Goal: Task Accomplishment & Management: Manage account settings

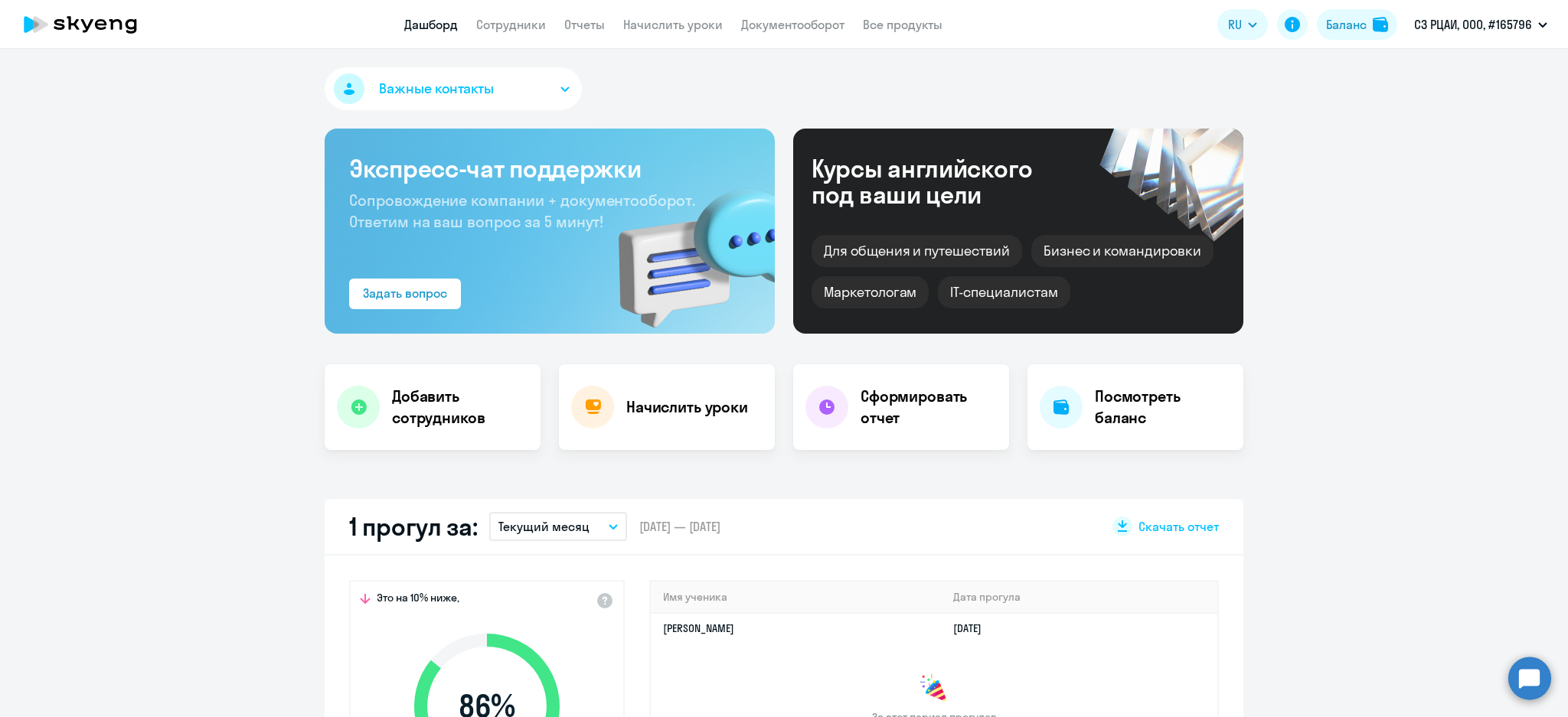
select select "30"
click at [494, 10] on app-header "Дашборд Сотрудники Отчеты Начислить уроки Документооборот Все продукты Дашборд …" at bounding box center [784, 24] width 1568 height 49
click at [494, 20] on link "Сотрудники" at bounding box center [511, 24] width 70 height 15
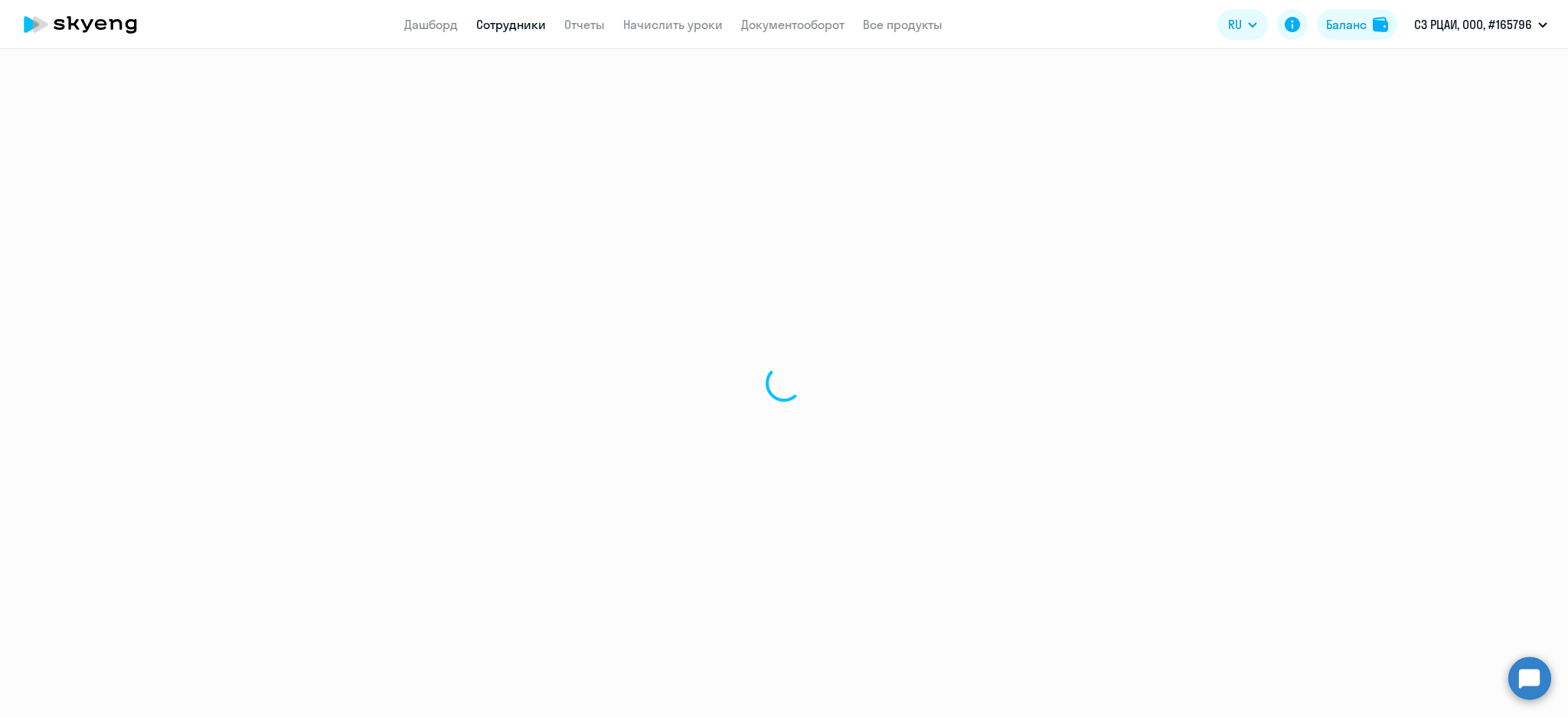
select select "30"
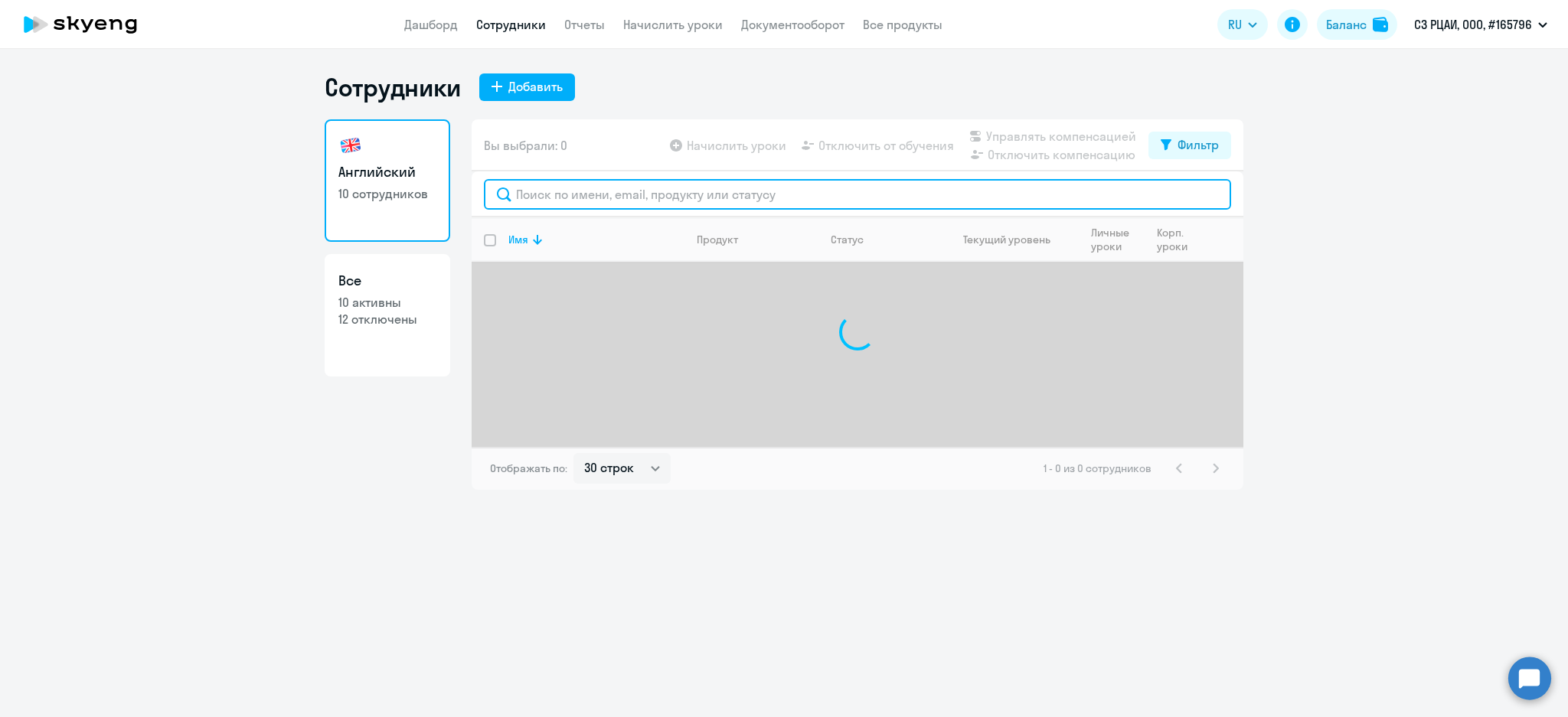
click at [641, 201] on input "text" at bounding box center [857, 195] width 747 height 31
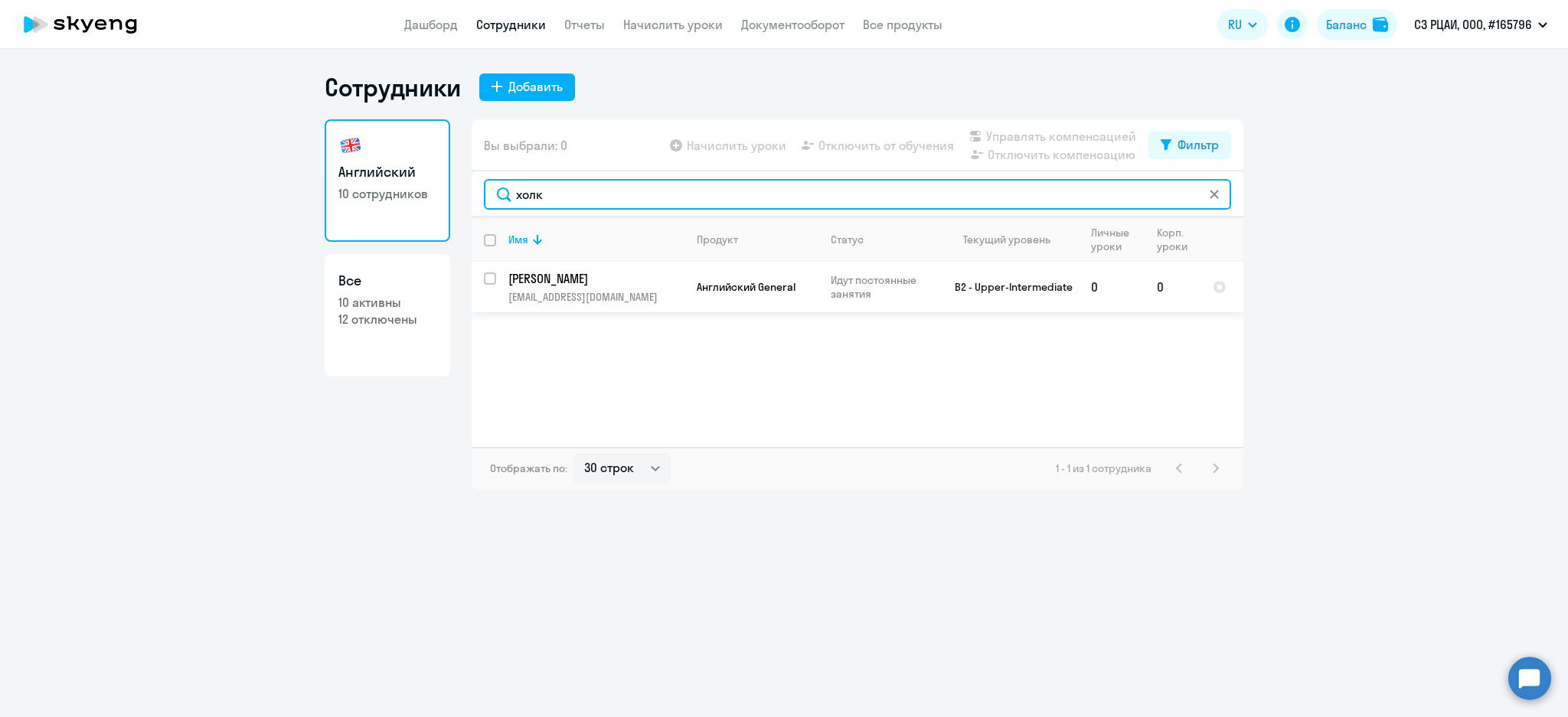
type input "холк"
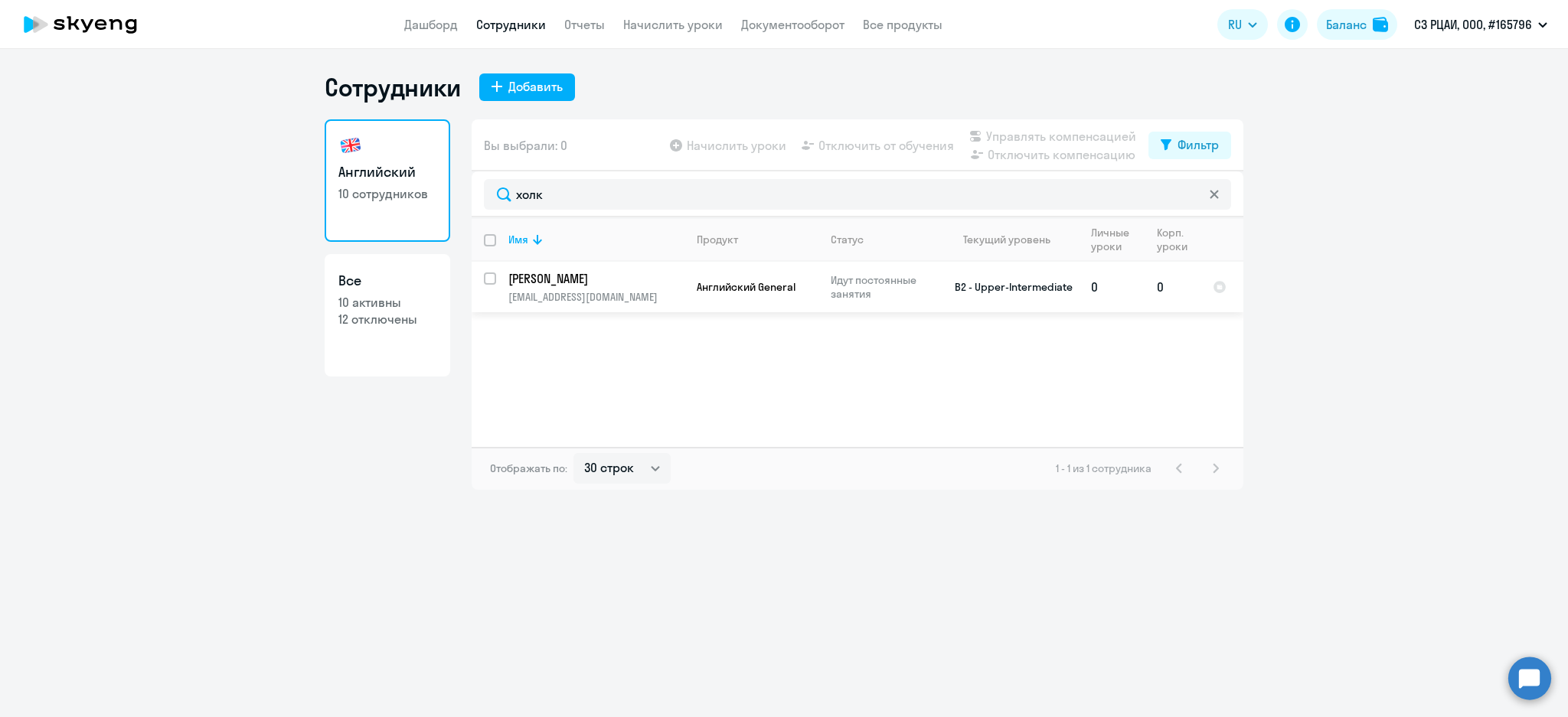
click at [651, 291] on p "yuriy.kholkin@mail.ru" at bounding box center [596, 297] width 176 height 14
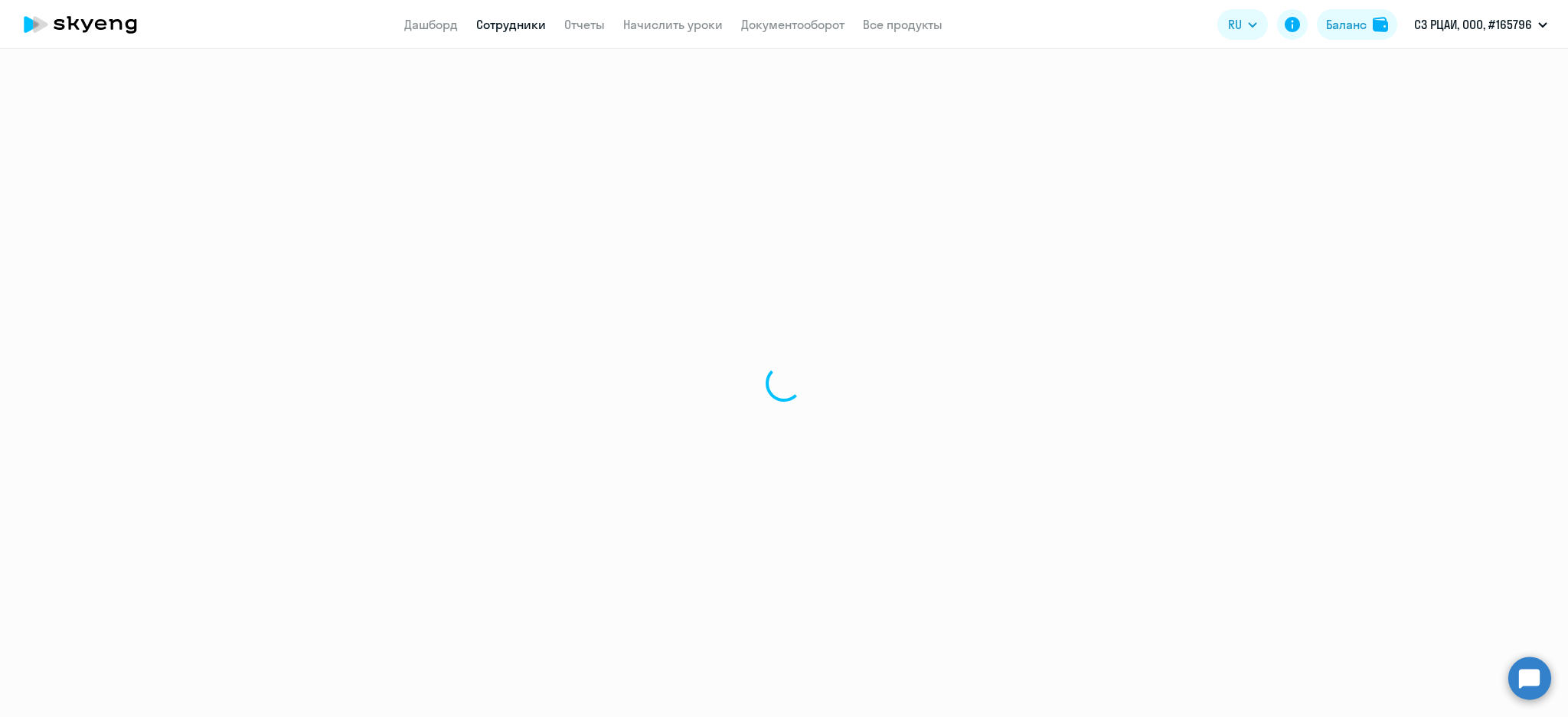
select select "english"
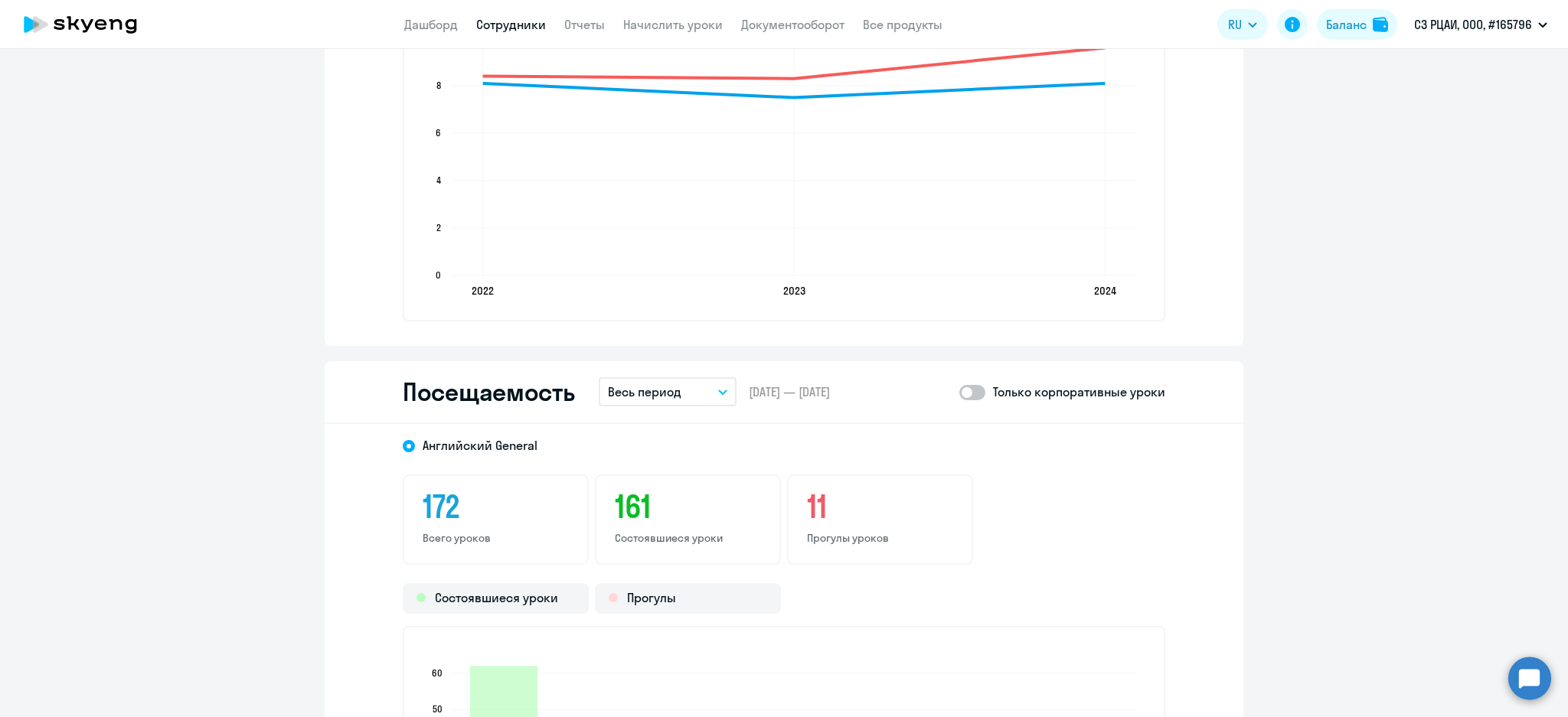
scroll to position [1633, 0]
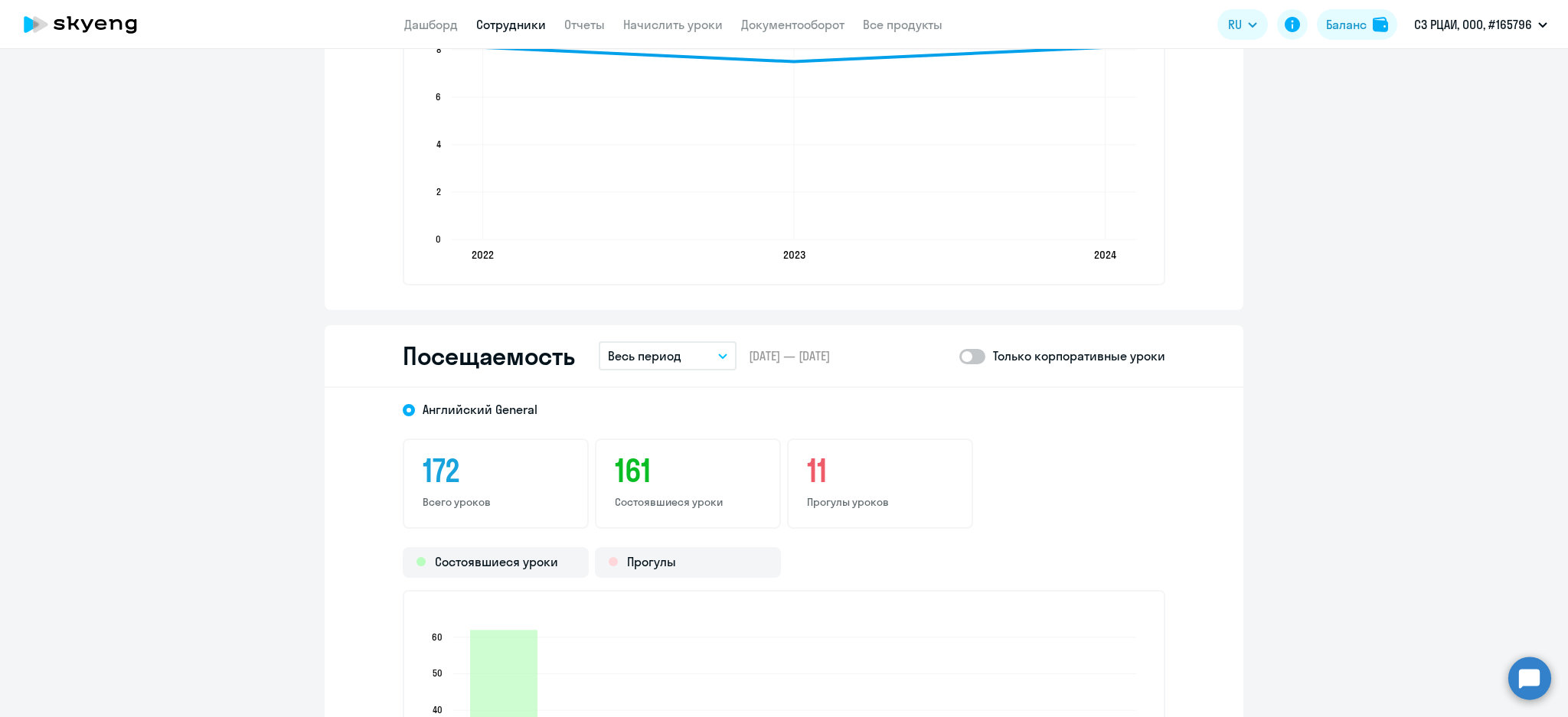
click at [656, 347] on p "Весь период" at bounding box center [644, 356] width 73 height 19
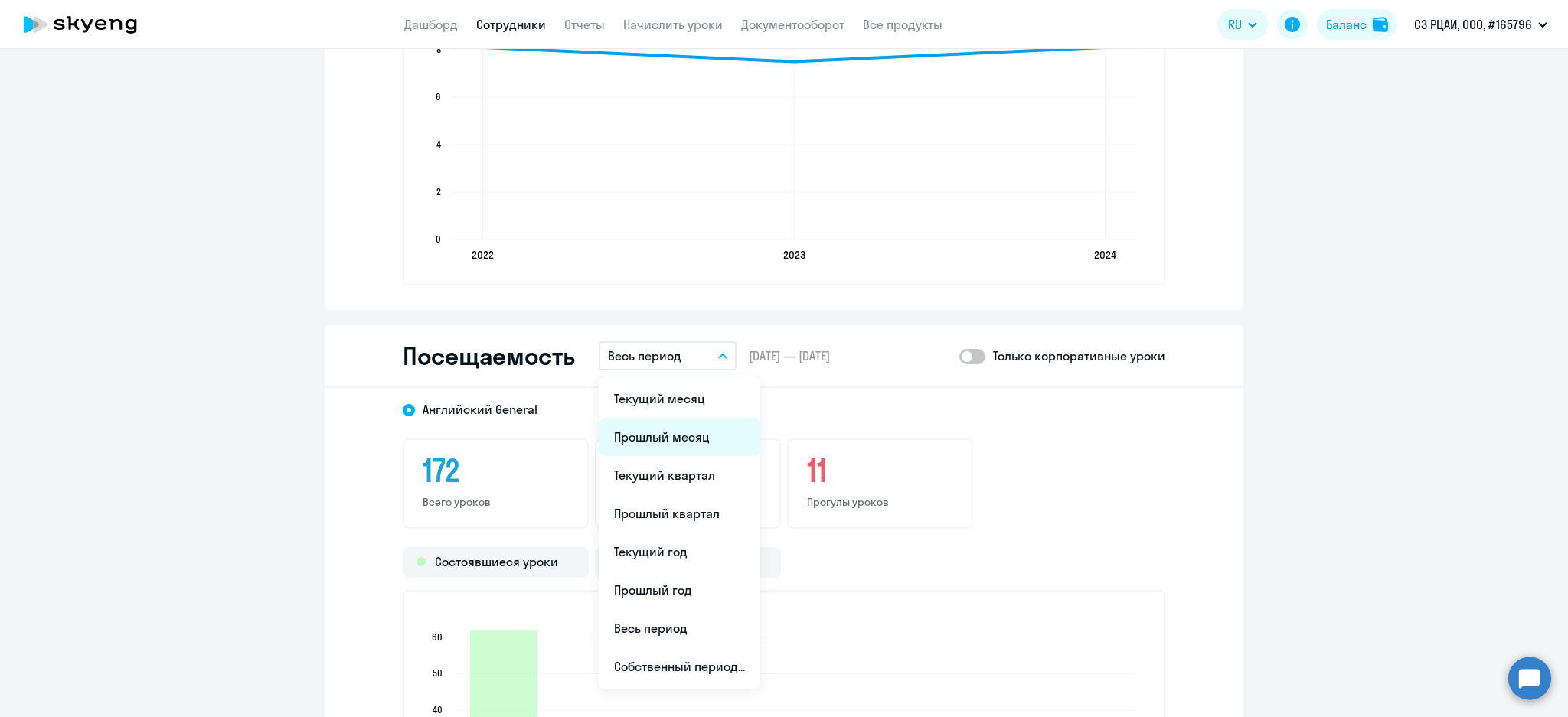
click at [663, 436] on li "Прошлый месяц" at bounding box center [679, 437] width 162 height 39
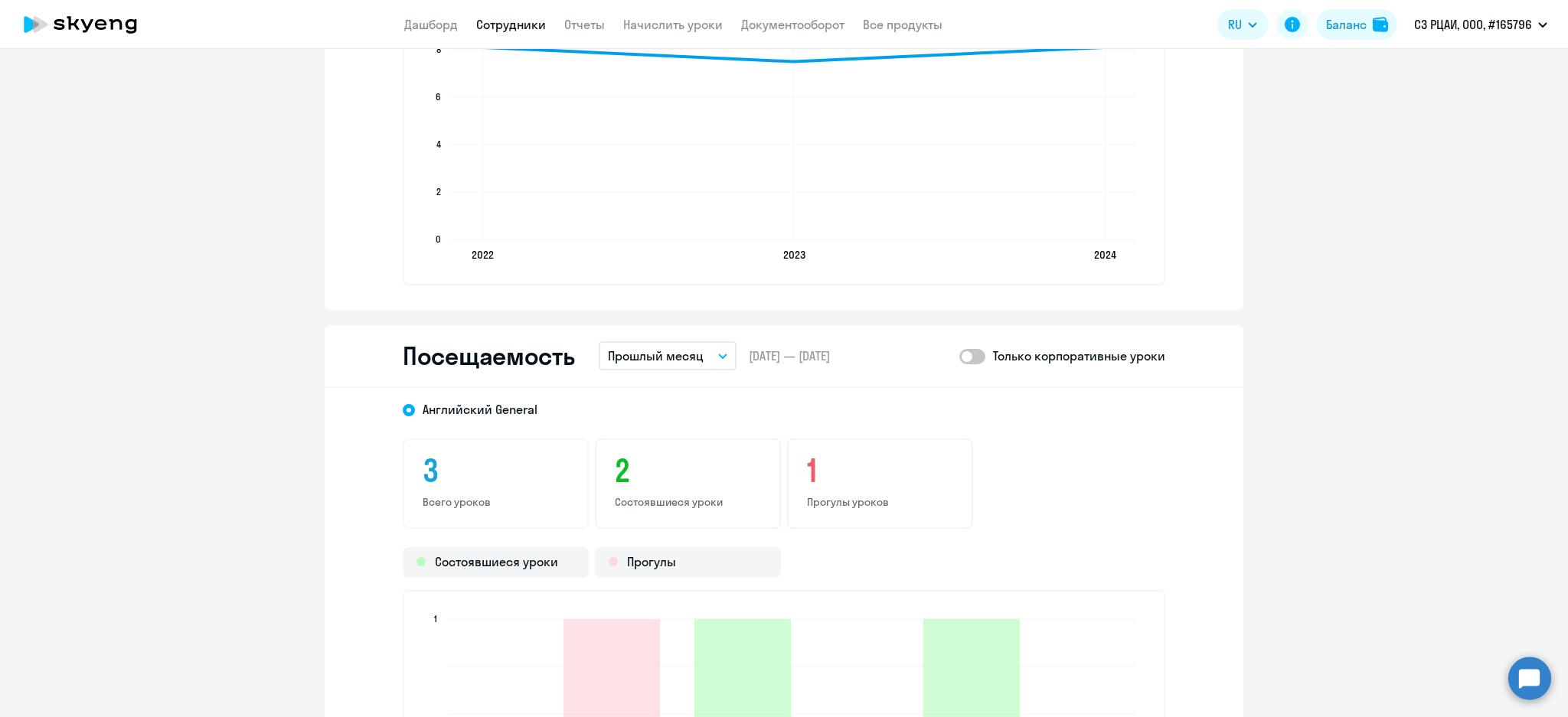
click at [974, 354] on span at bounding box center [972, 357] width 26 height 15
click at [959, 356] on input "checkbox" at bounding box center [958, 356] width 1 height 1
checkbox input "true"
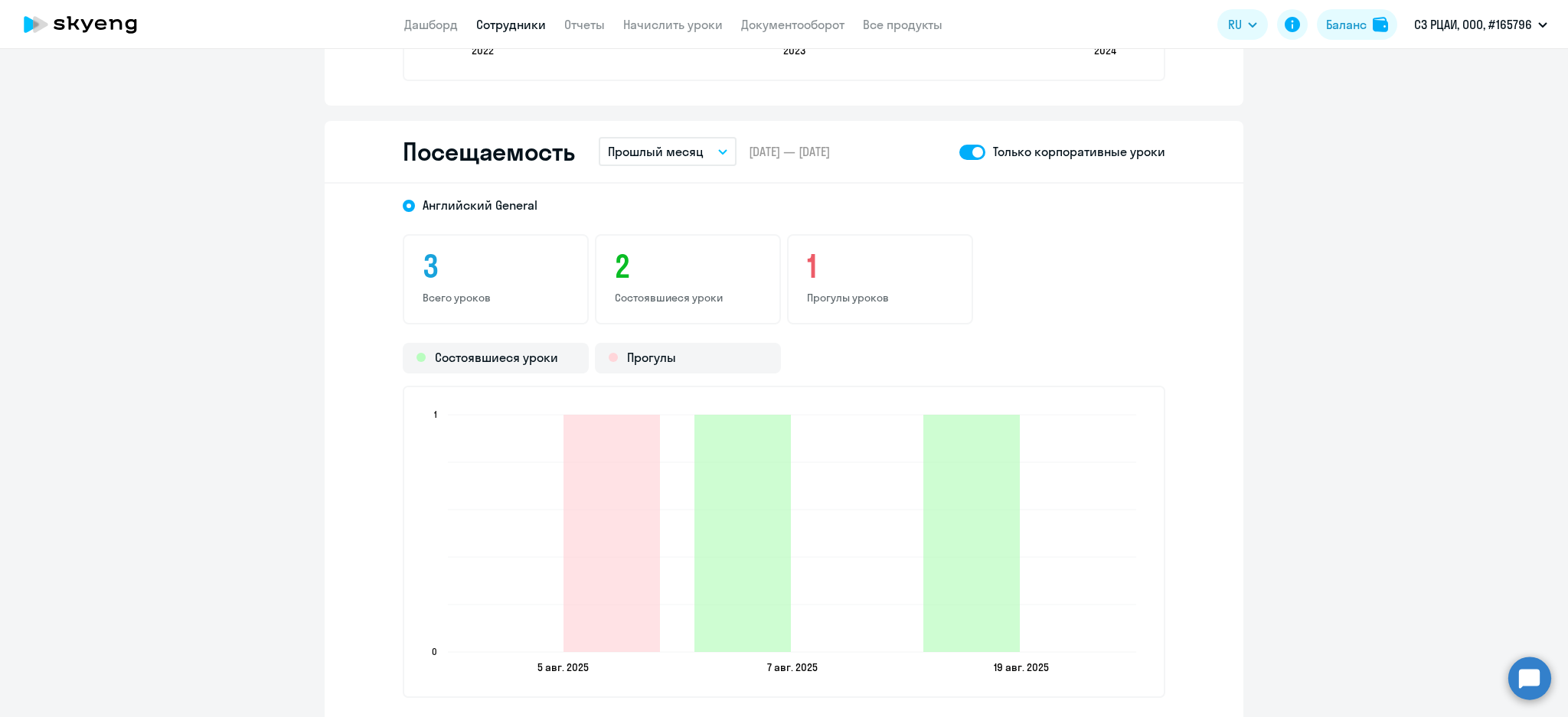
drag, startPoint x: 663, startPoint y: 152, endPoint x: 659, endPoint y: 179, distance: 27.3
click at [663, 153] on p "Прошлый месяц" at bounding box center [656, 152] width 96 height 19
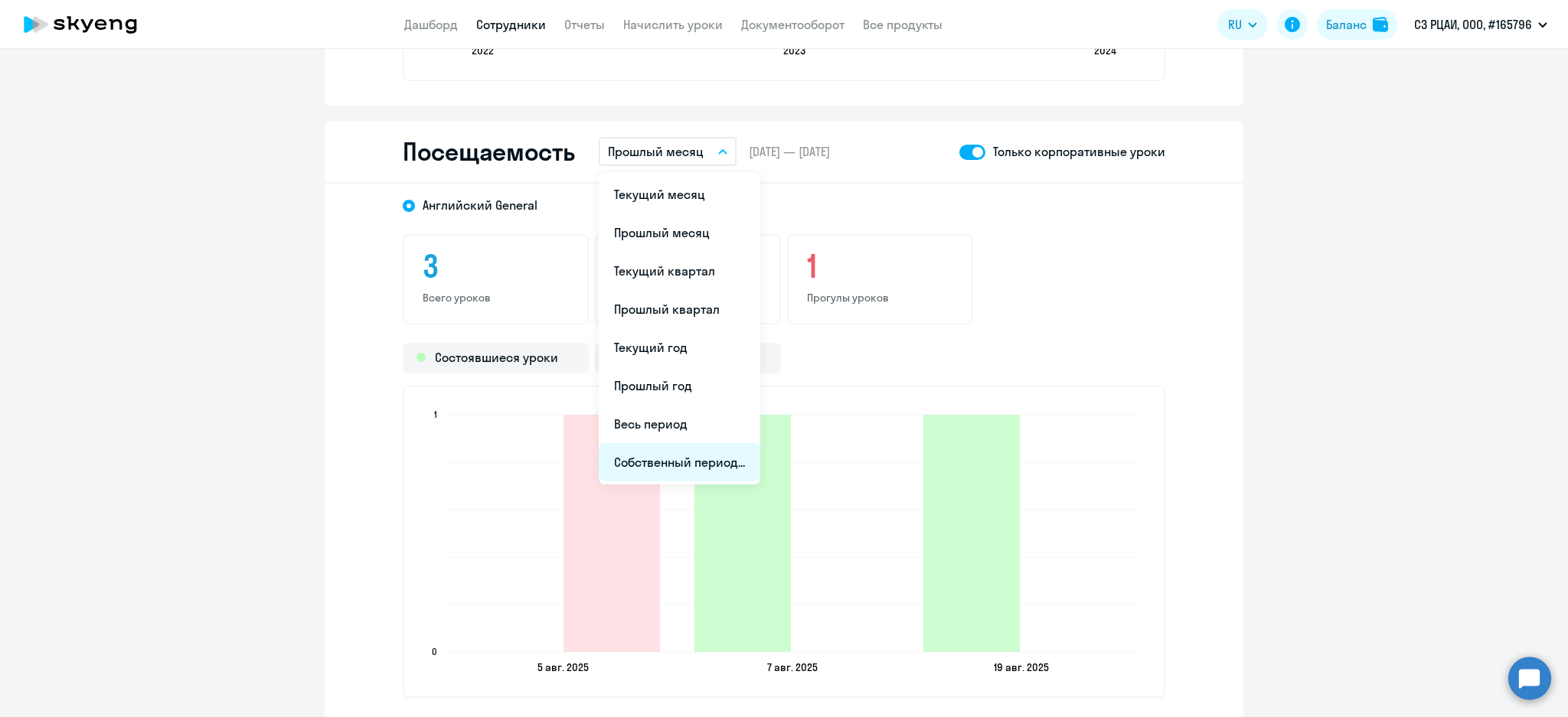
click at [662, 465] on li "Собственный период..." at bounding box center [679, 462] width 162 height 39
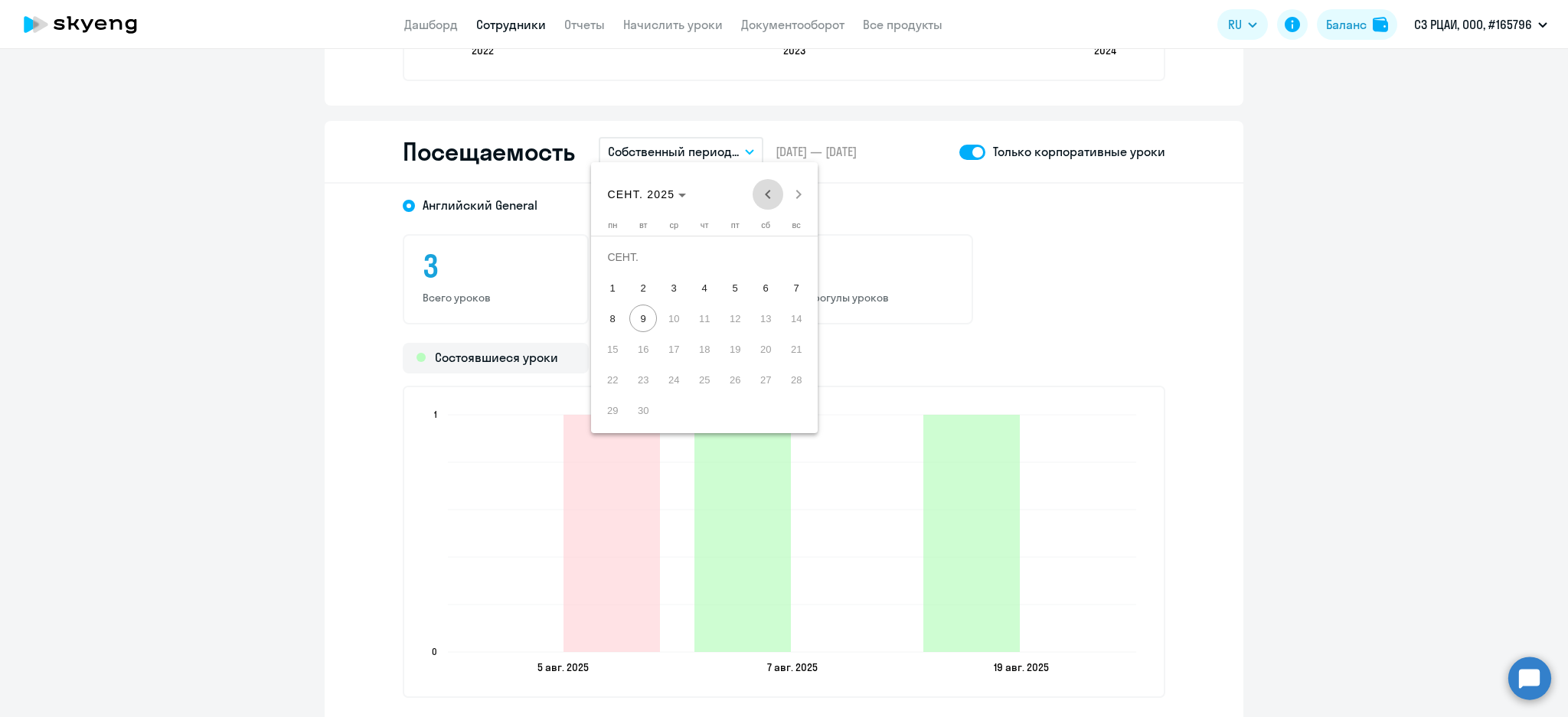
click at [771, 193] on span "Previous month" at bounding box center [768, 195] width 31 height 31
click at [768, 195] on span "Previous month" at bounding box center [768, 195] width 31 height 31
drag, startPoint x: 634, startPoint y: 277, endPoint x: 682, endPoint y: 381, distance: 114.5
click at [634, 278] on span "1" at bounding box center [643, 288] width 27 height 27
click at [701, 410] on span "31" at bounding box center [704, 410] width 27 height 27
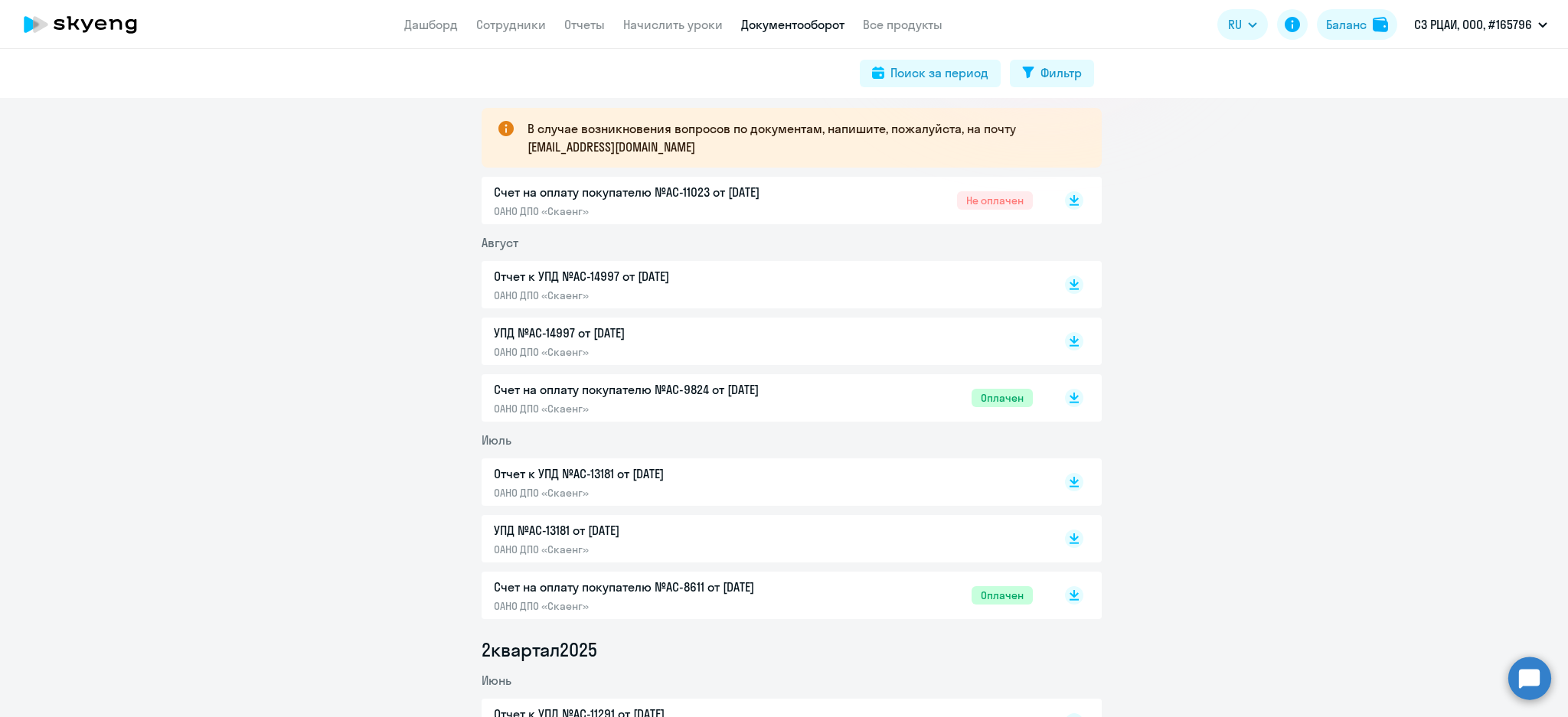
scroll to position [306, 0]
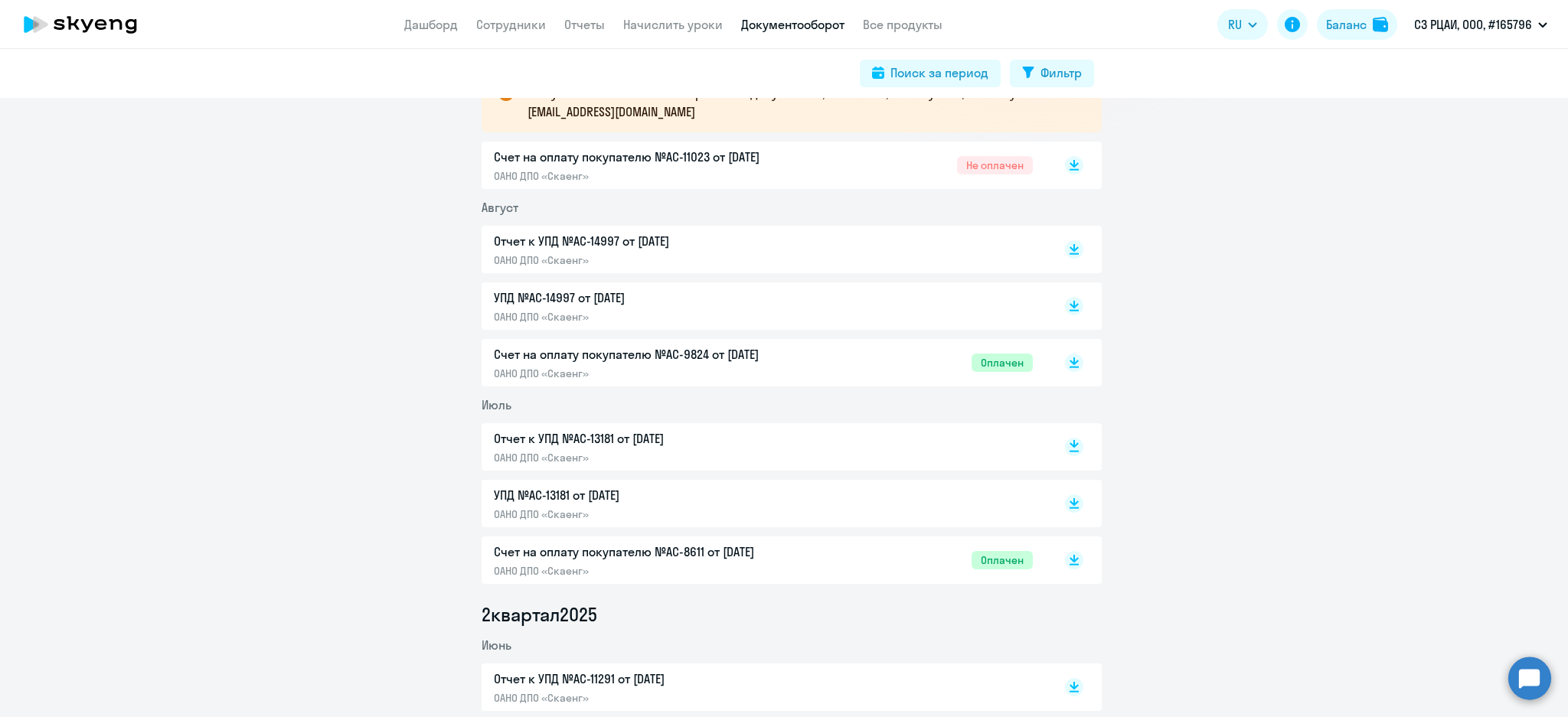
click at [1068, 446] on rect at bounding box center [1074, 447] width 19 height 19
click at [1064, 245] on rect at bounding box center [1074, 250] width 19 height 19
